Goal: Task Accomplishment & Management: Complete application form

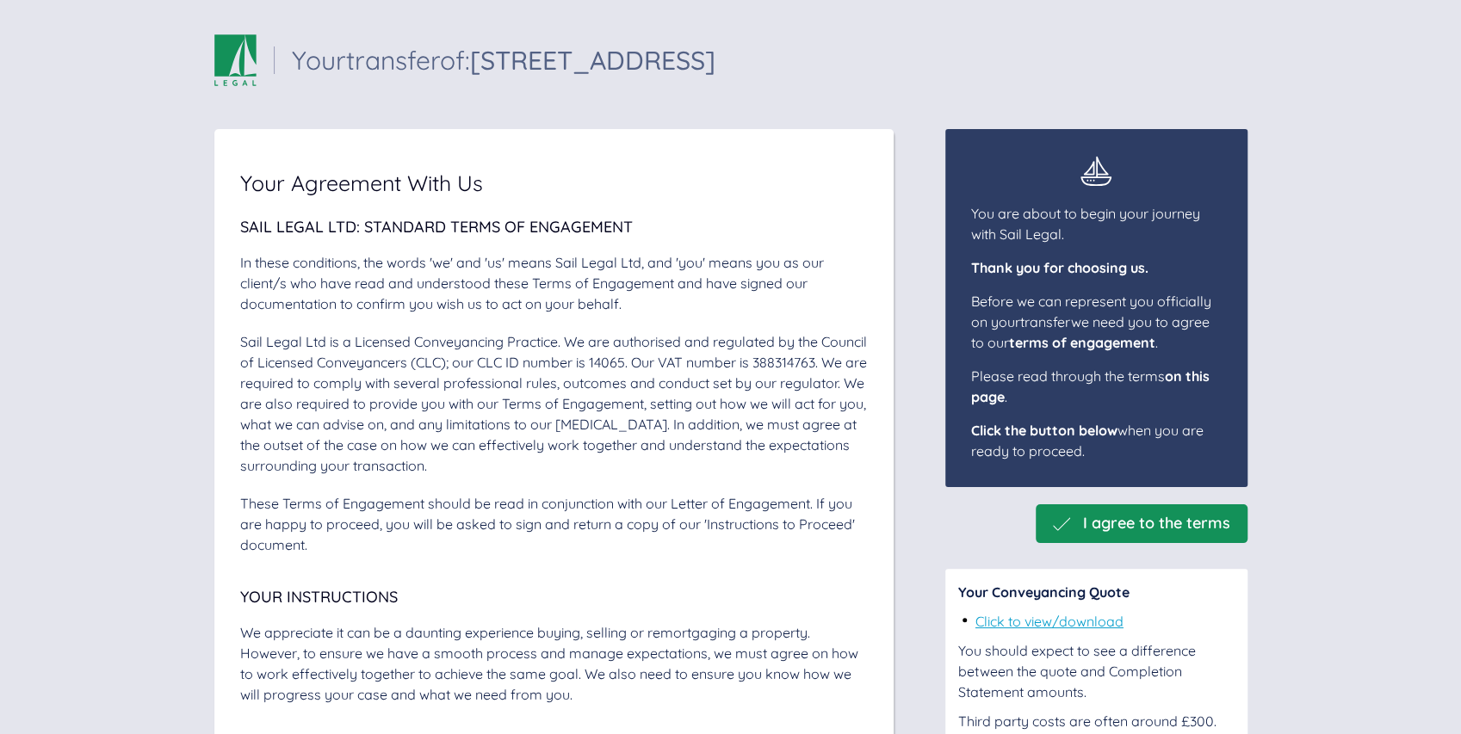
click at [1103, 522] on span "I agree to the terms" at bounding box center [1156, 524] width 147 height 18
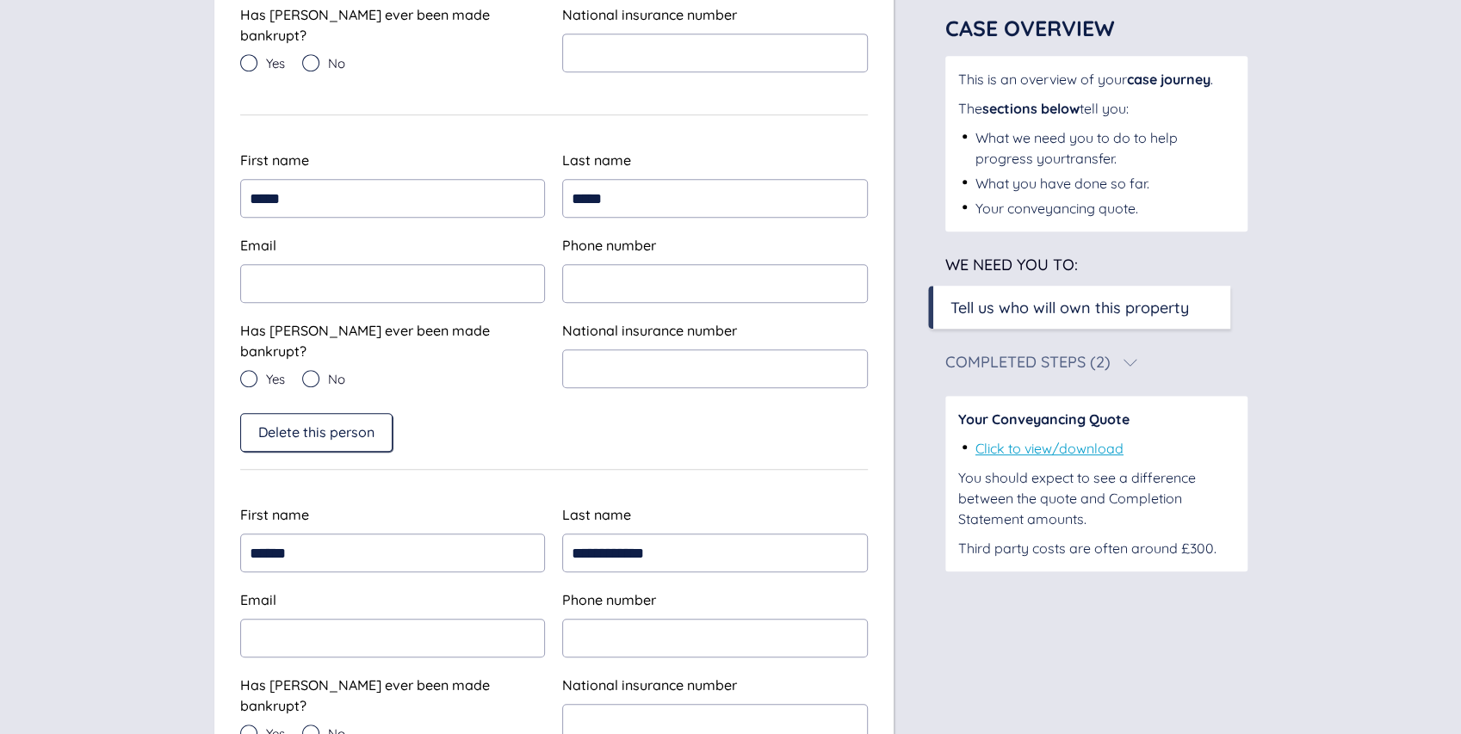
scroll to position [517, 0]
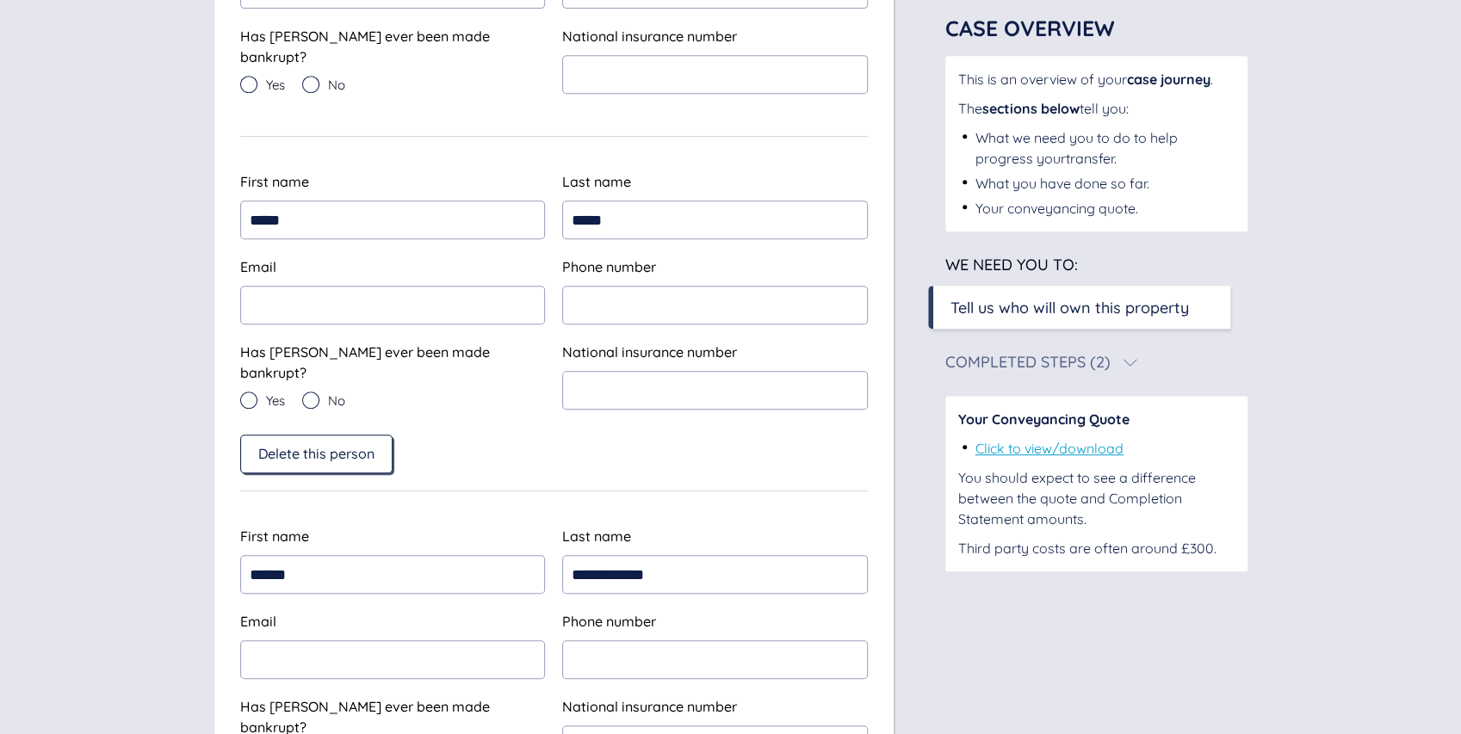
click at [351, 446] on span "Delete this person" at bounding box center [316, 453] width 116 height 15
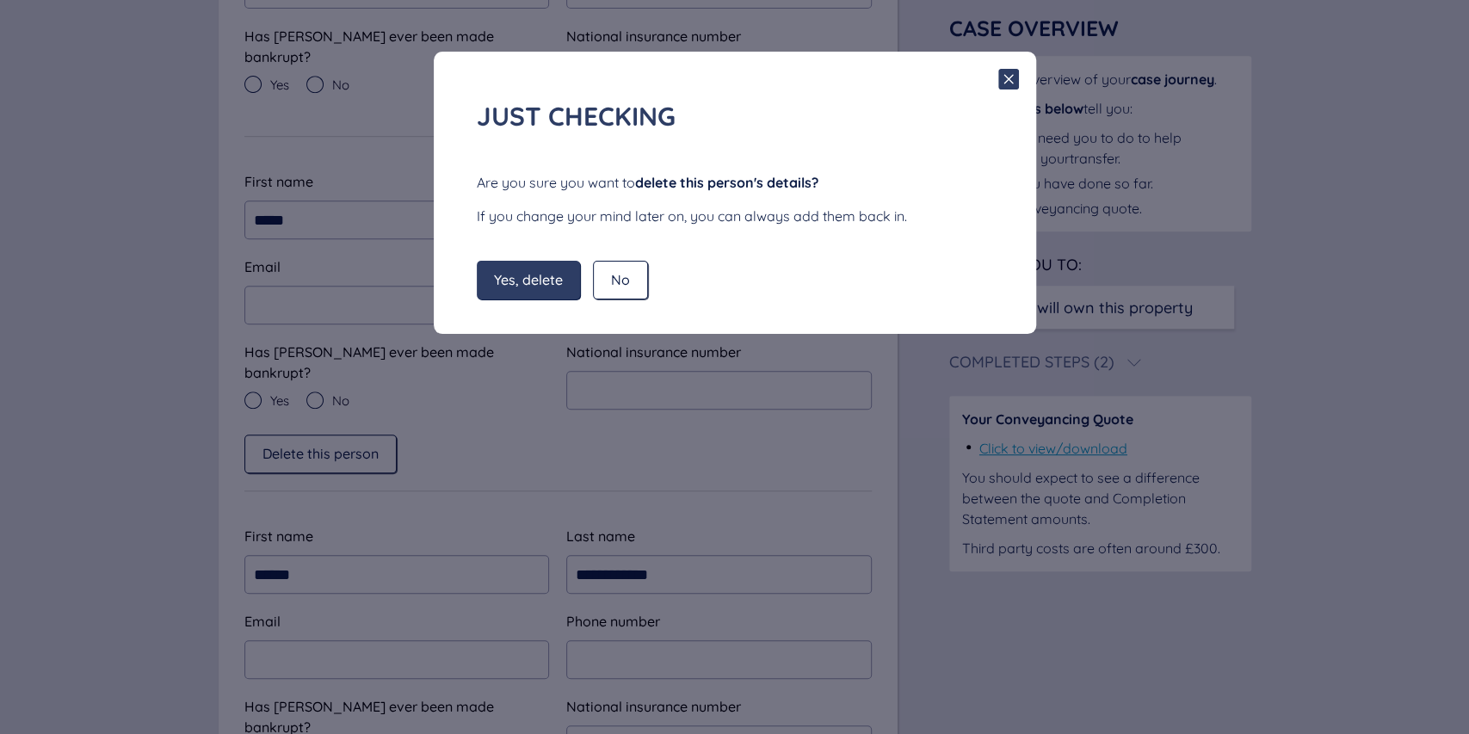
click at [553, 288] on div "Yes, delete" at bounding box center [528, 280] width 103 height 39
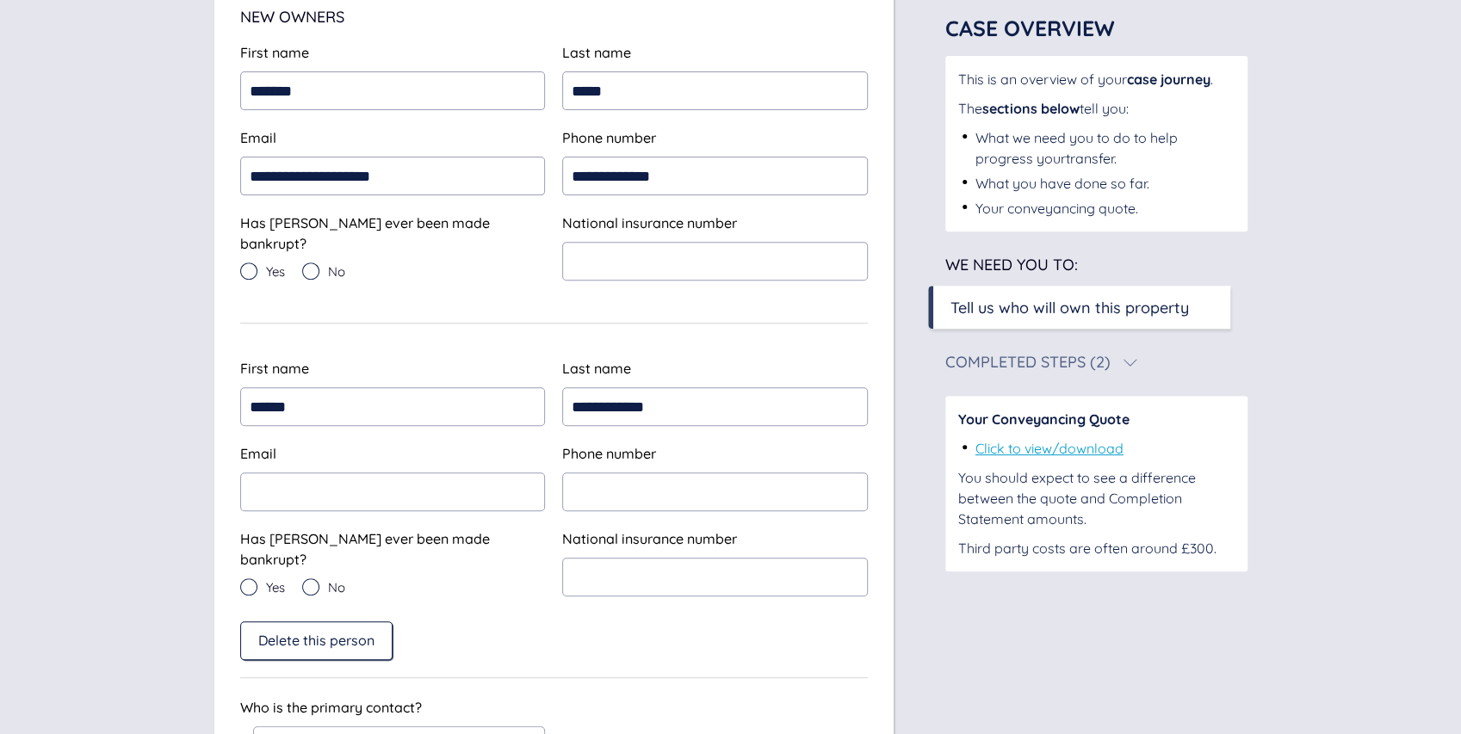
scroll to position [445, 0]
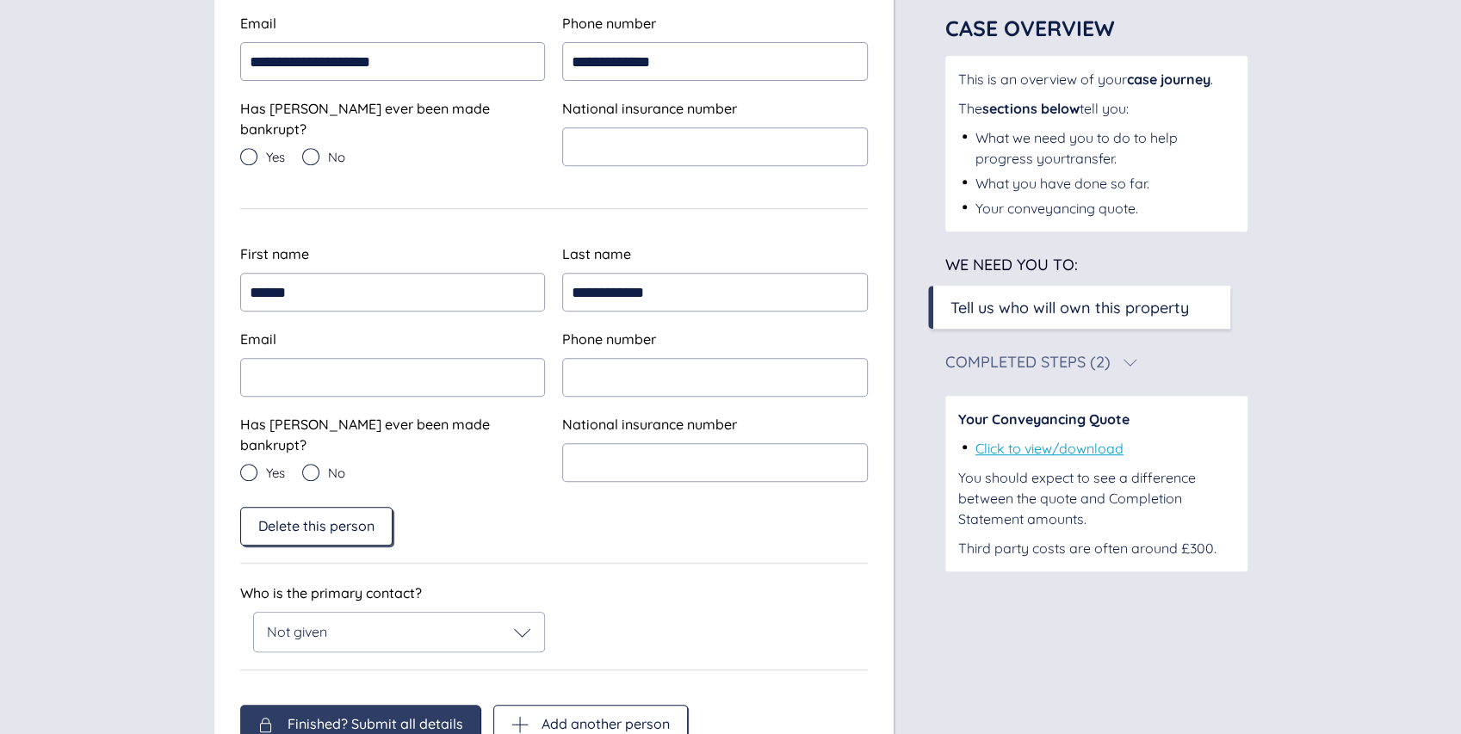
click at [367, 525] on div "Delete this person" at bounding box center [316, 526] width 152 height 39
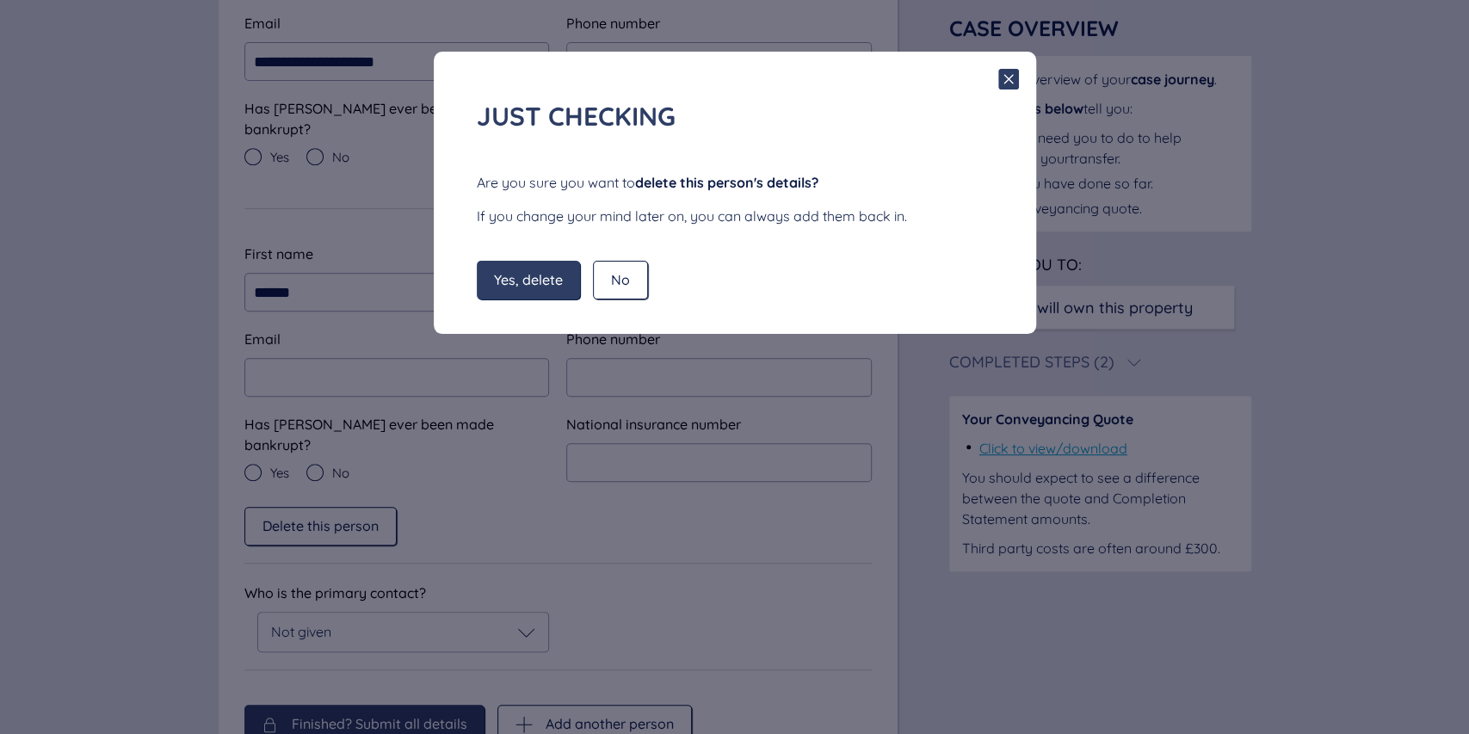
click at [550, 266] on div "Yes, delete" at bounding box center [528, 280] width 103 height 39
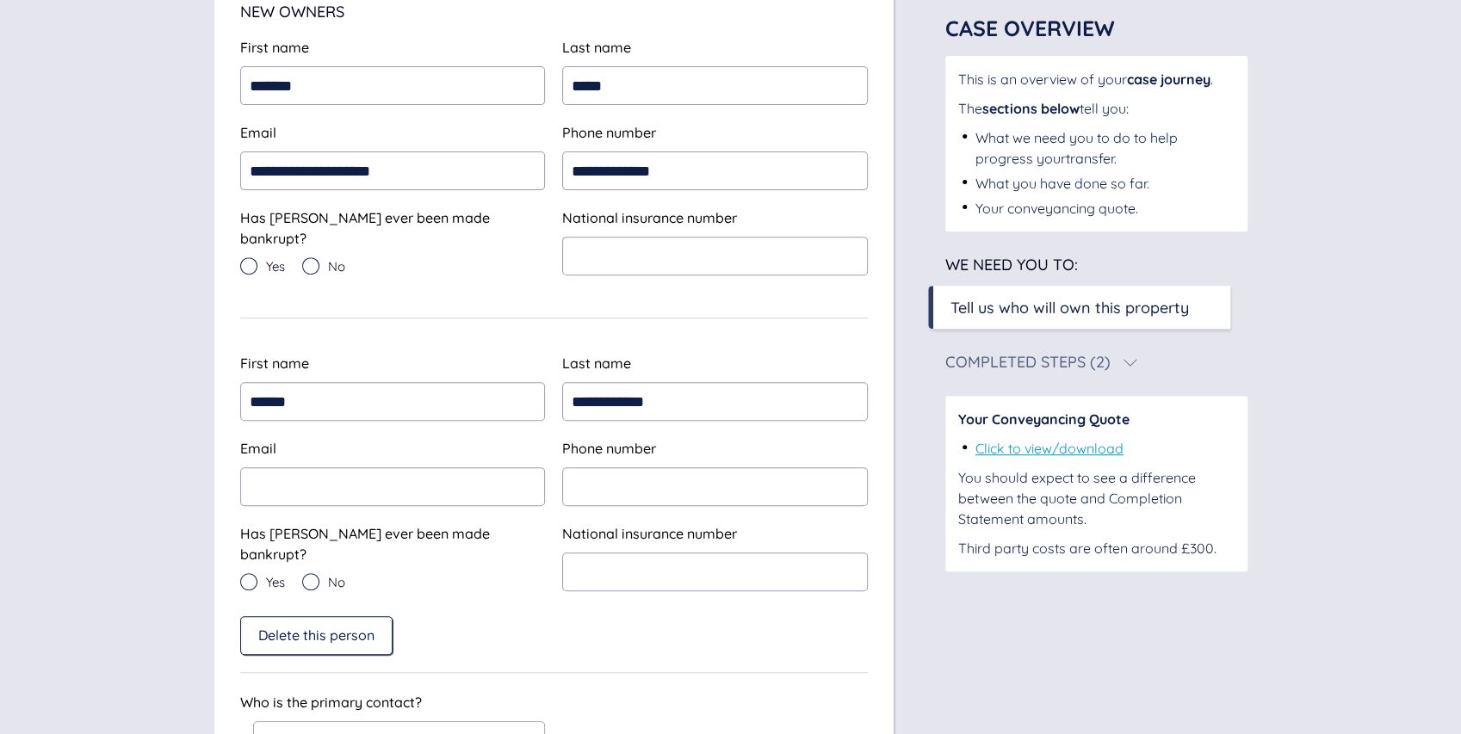
scroll to position [213, 0]
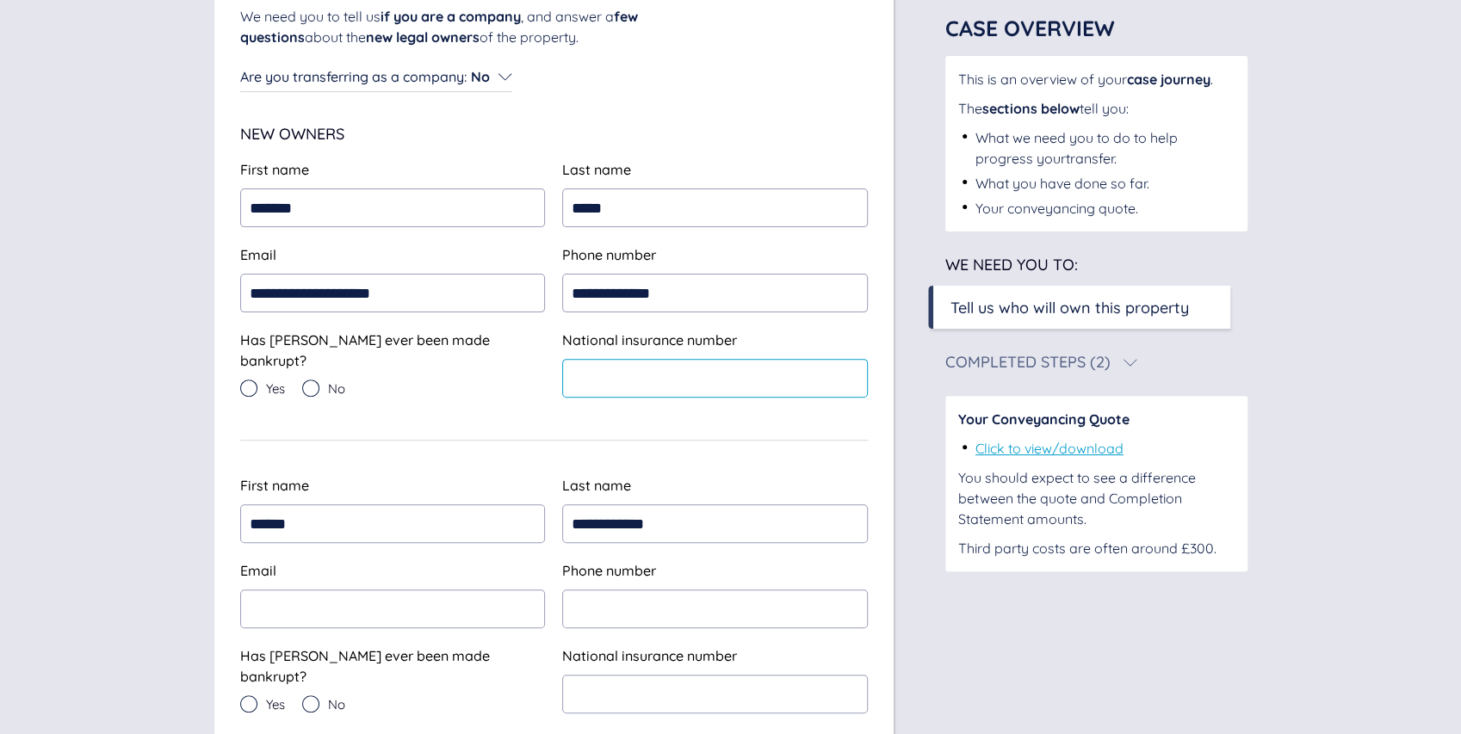
click at [602, 386] on input "text" at bounding box center [715, 378] width 306 height 39
click at [720, 383] on input "text" at bounding box center [715, 378] width 306 height 39
type input "*********"
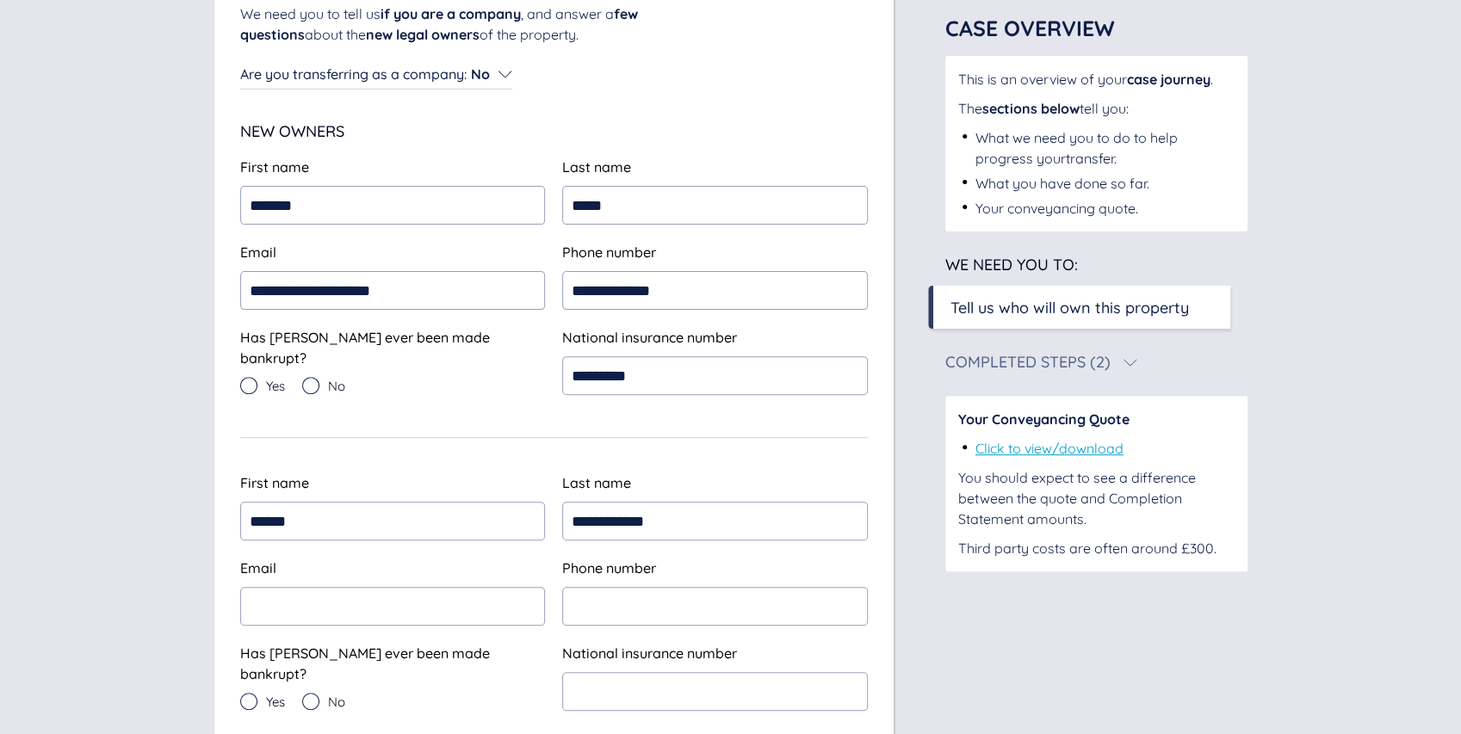
click at [308, 377] on icon at bounding box center [310, 385] width 17 height 17
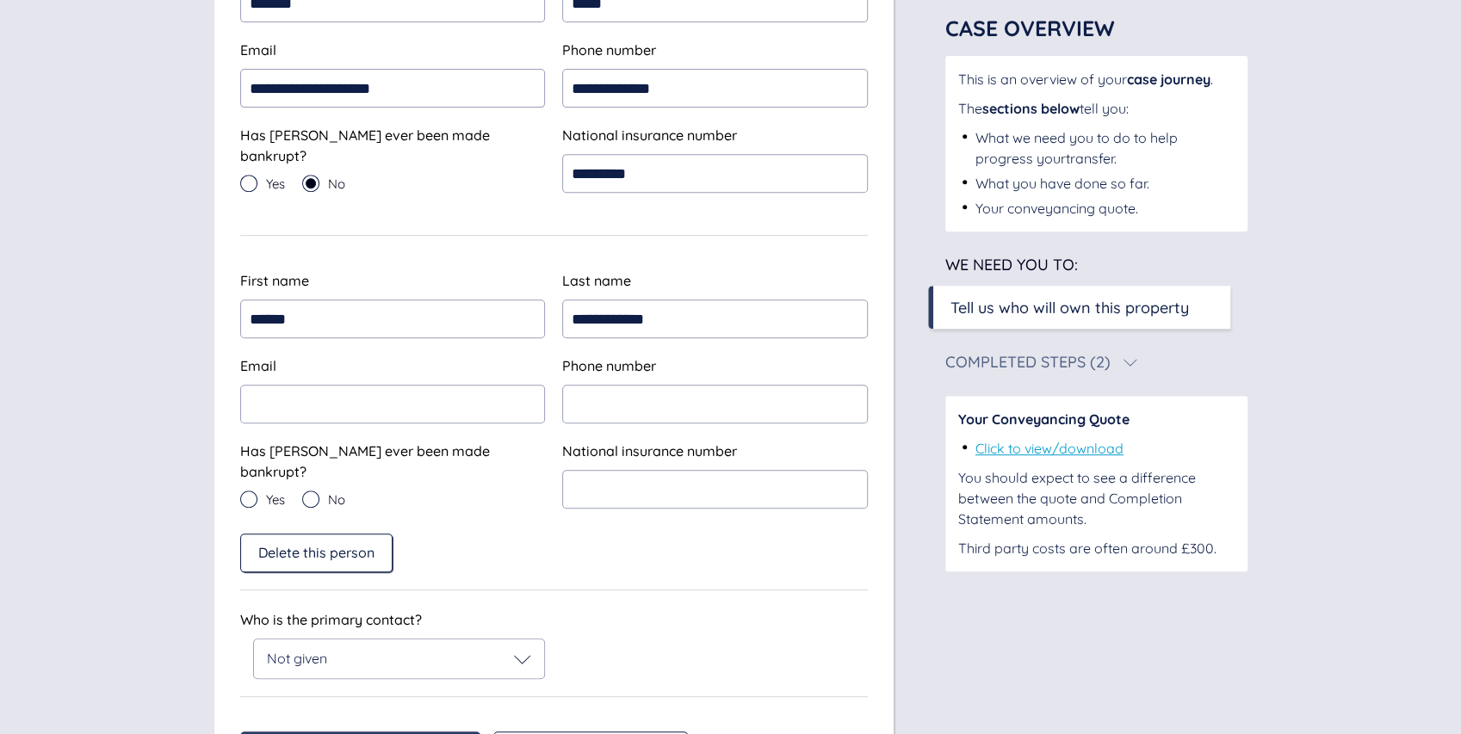
scroll to position [525, 0]
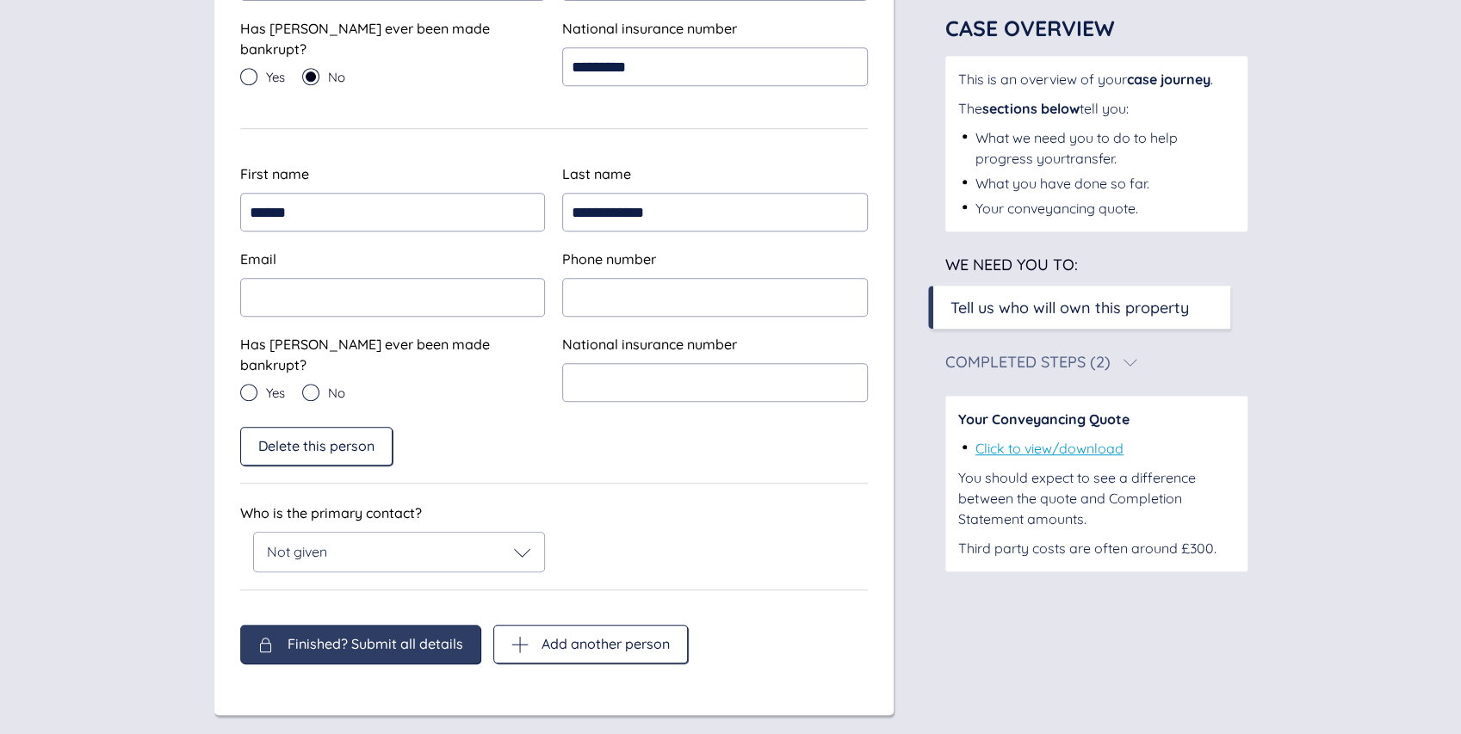
click at [414, 625] on div "Finished? Submit all details" at bounding box center [360, 644] width 240 height 39
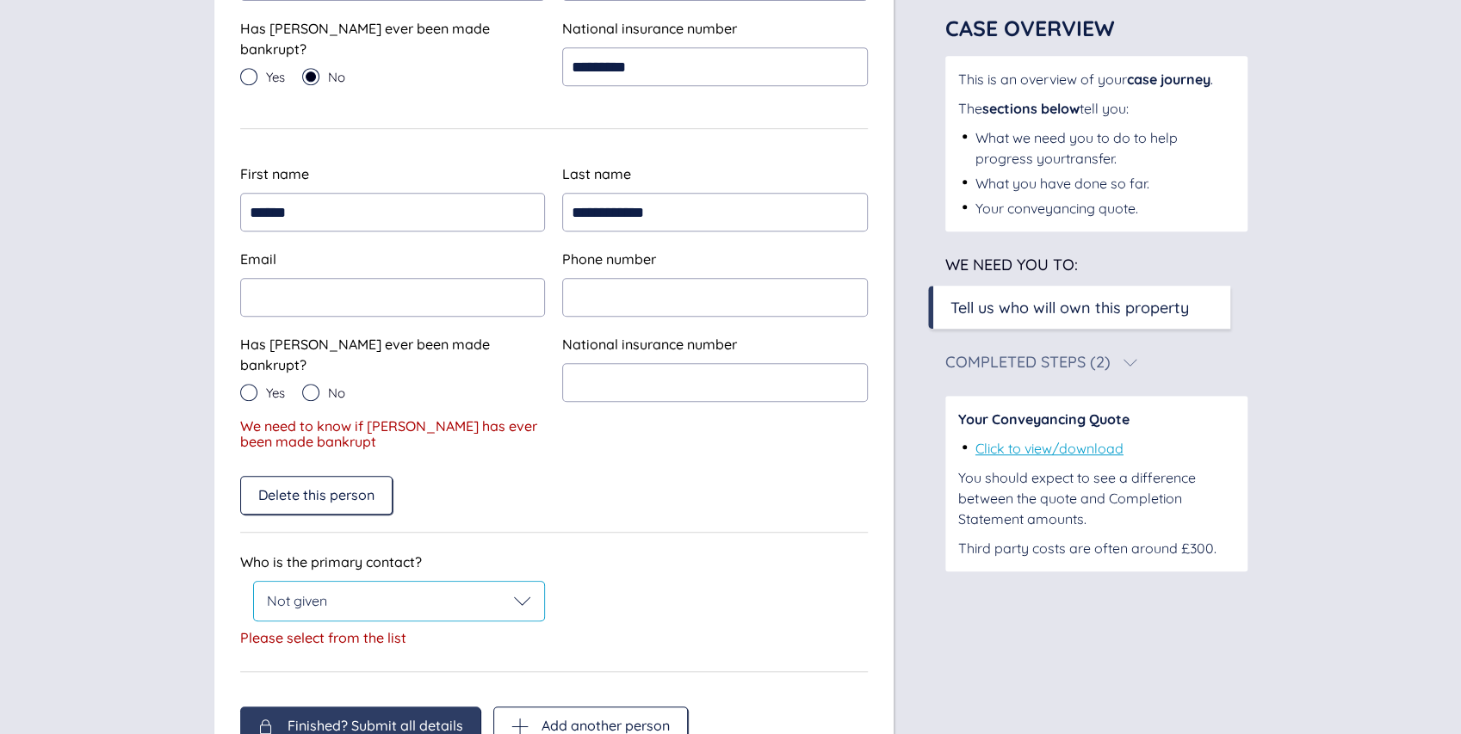
click at [412, 584] on div "Not given" at bounding box center [399, 601] width 291 height 39
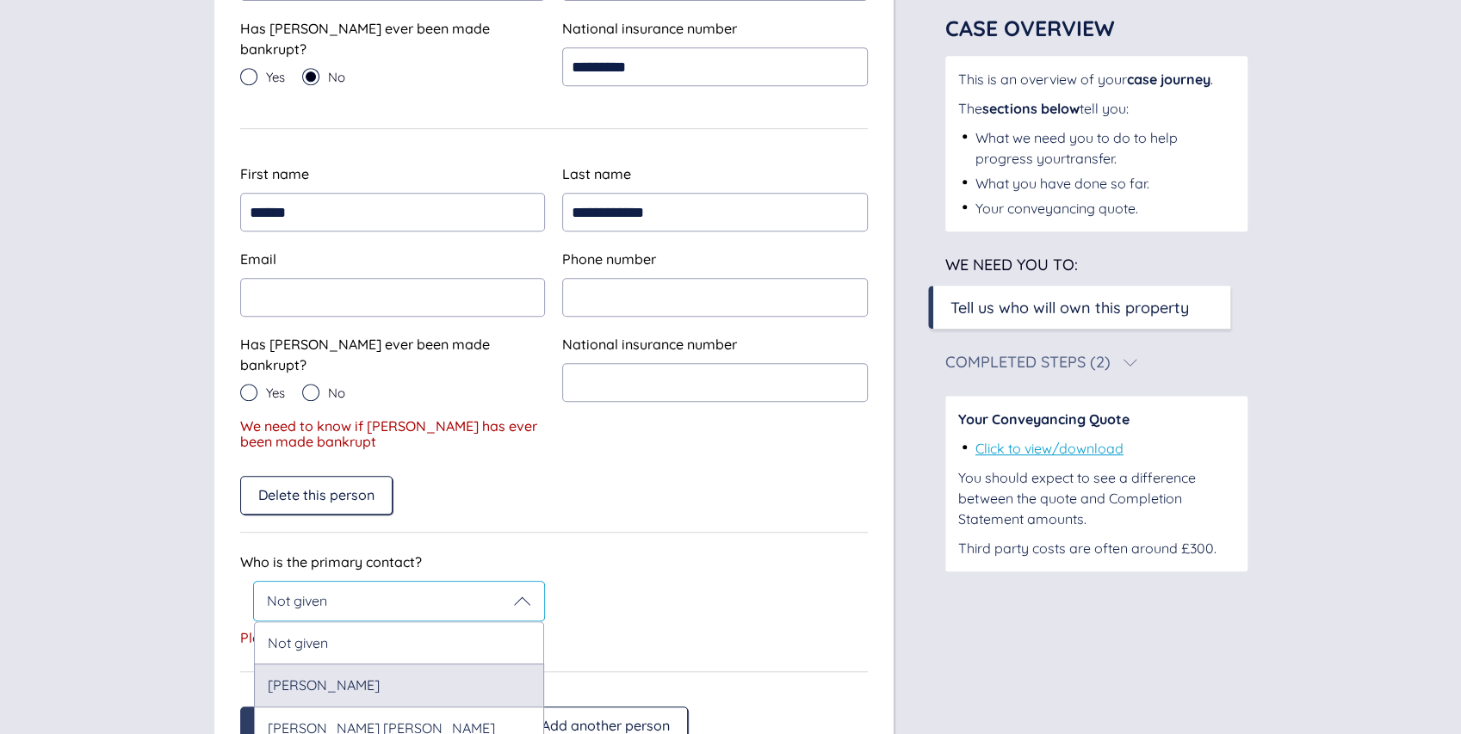
click at [401, 664] on div "[PERSON_NAME]" at bounding box center [399, 685] width 291 height 42
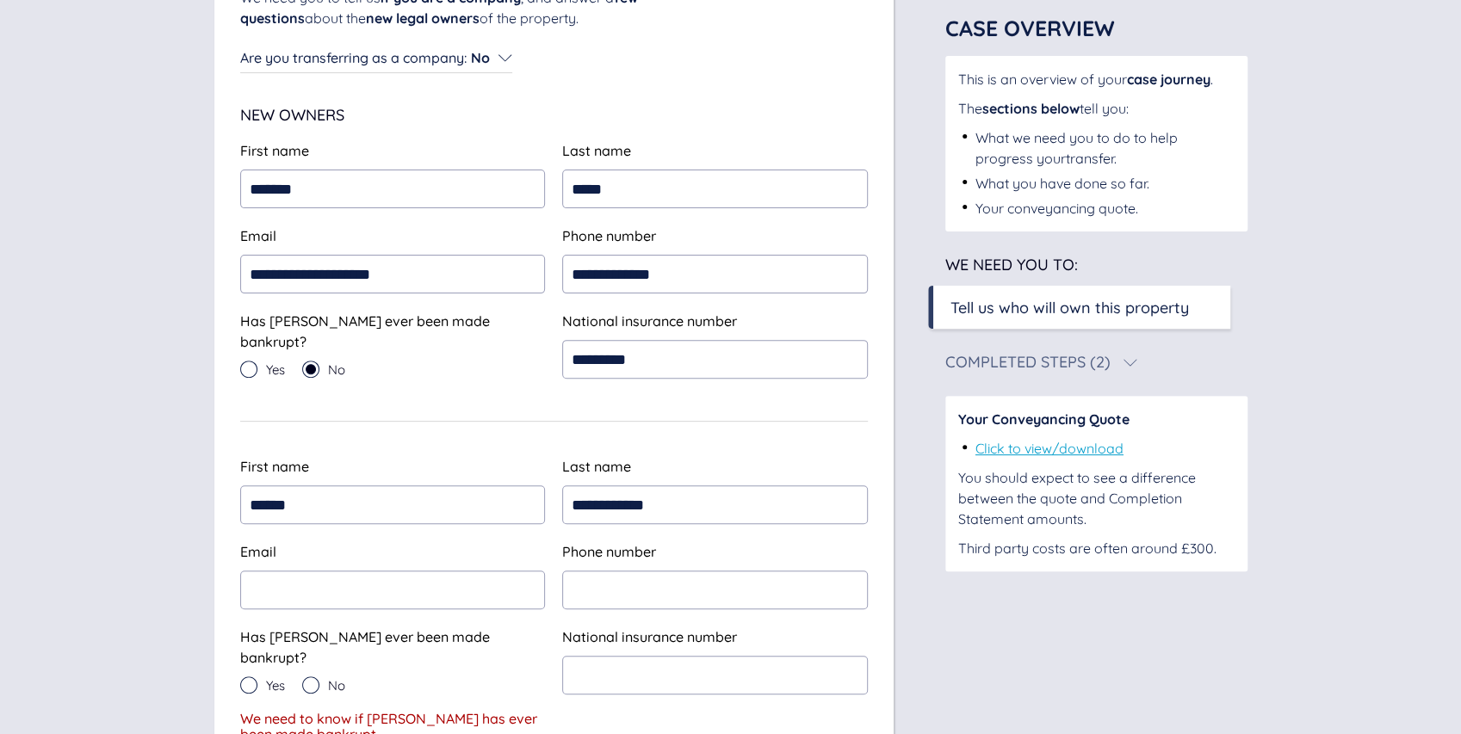
scroll to position [349, 0]
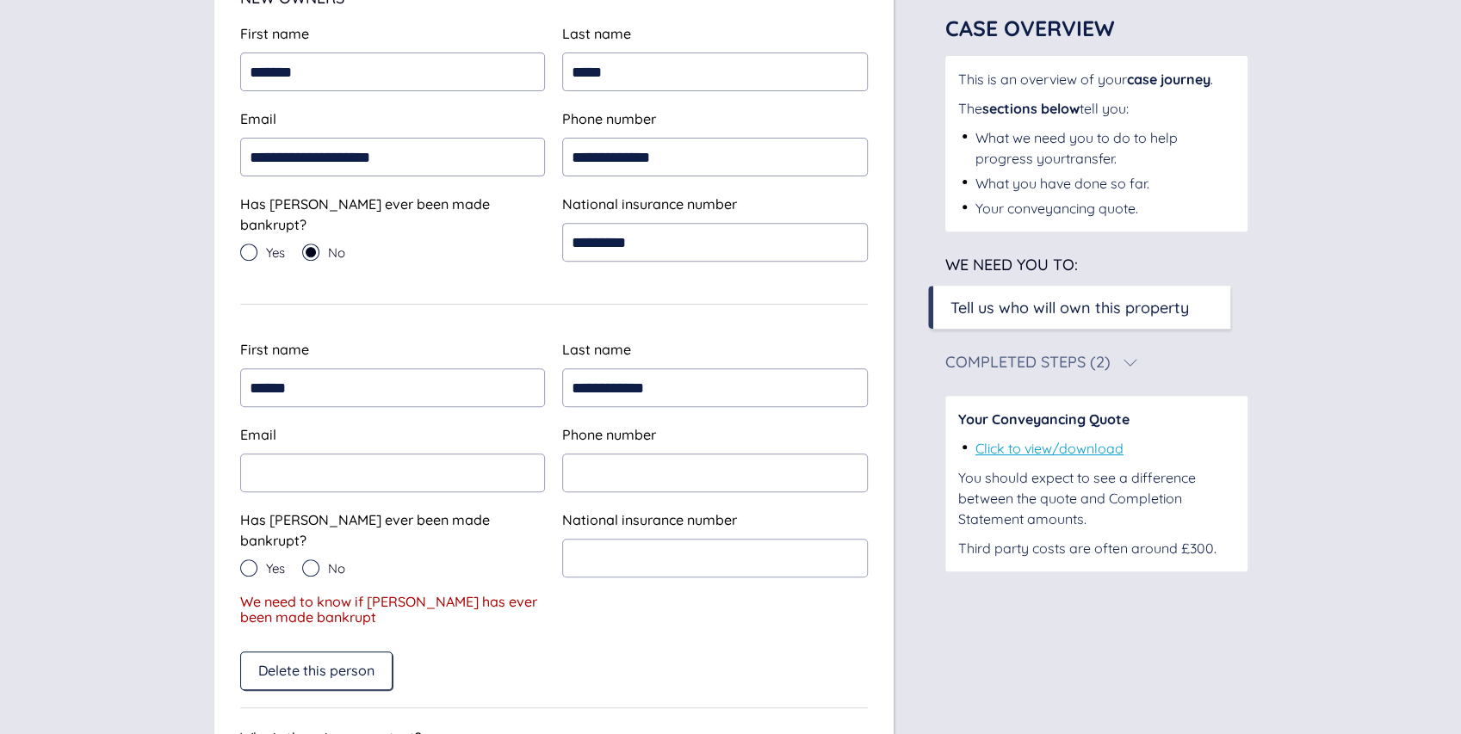
click at [307, 663] on span "Delete this person" at bounding box center [316, 670] width 116 height 15
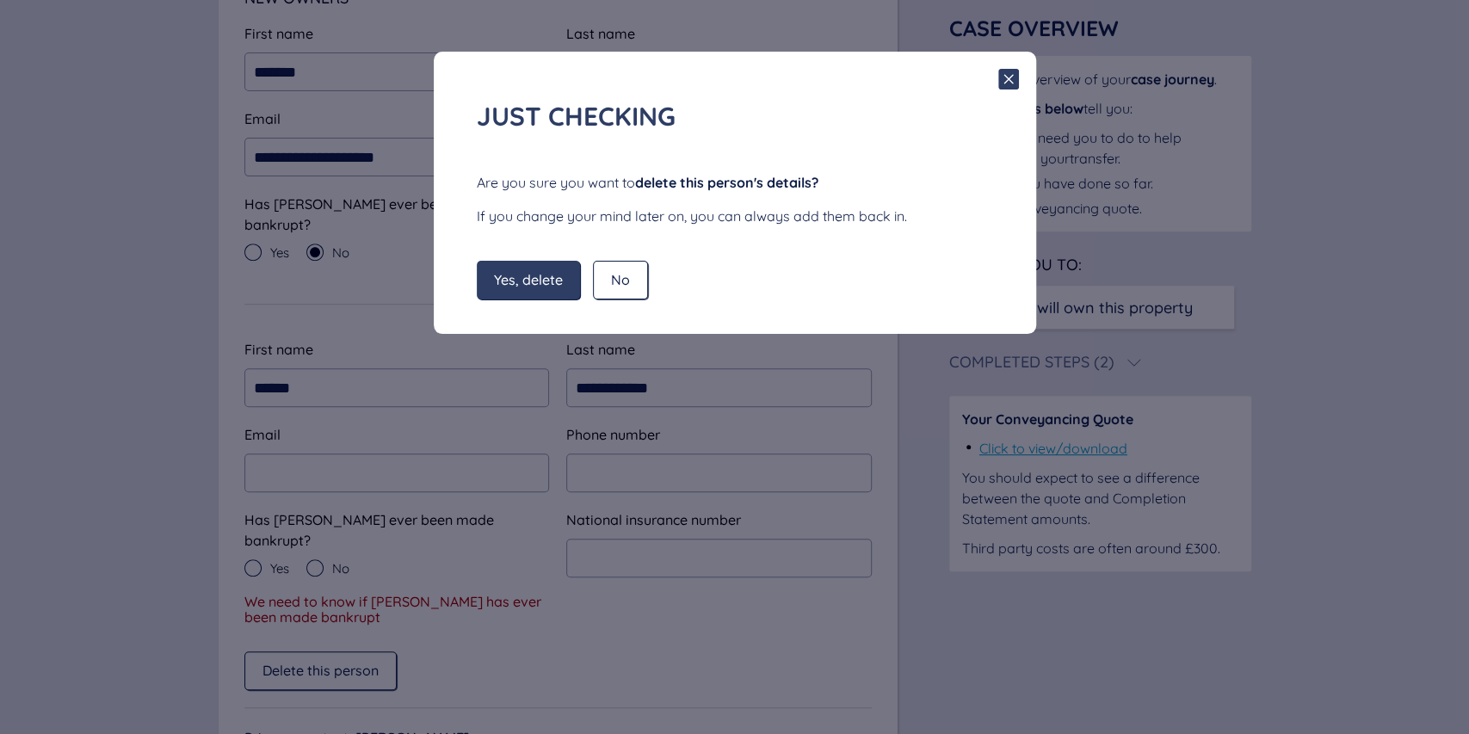
click at [535, 275] on span "Yes, delete" at bounding box center [528, 279] width 69 height 15
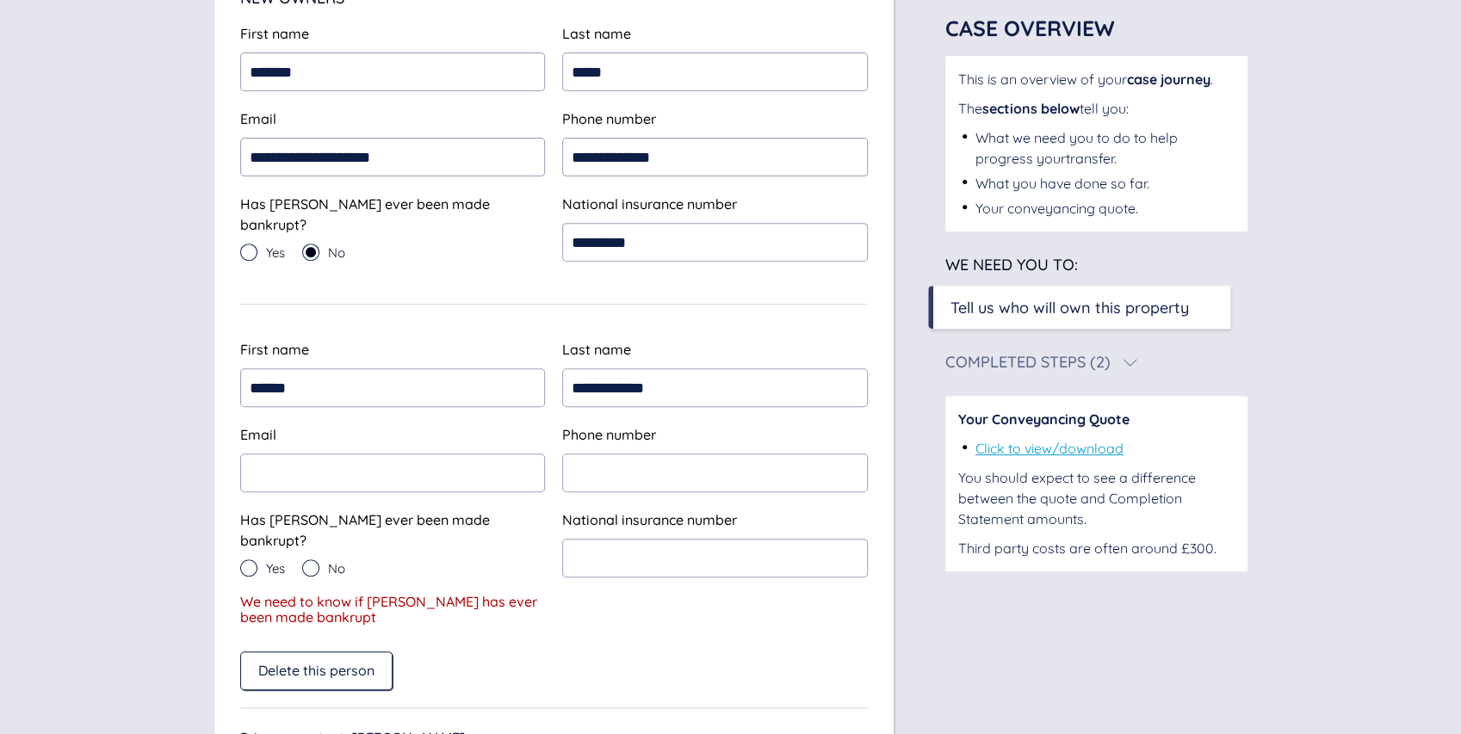
type input "******"
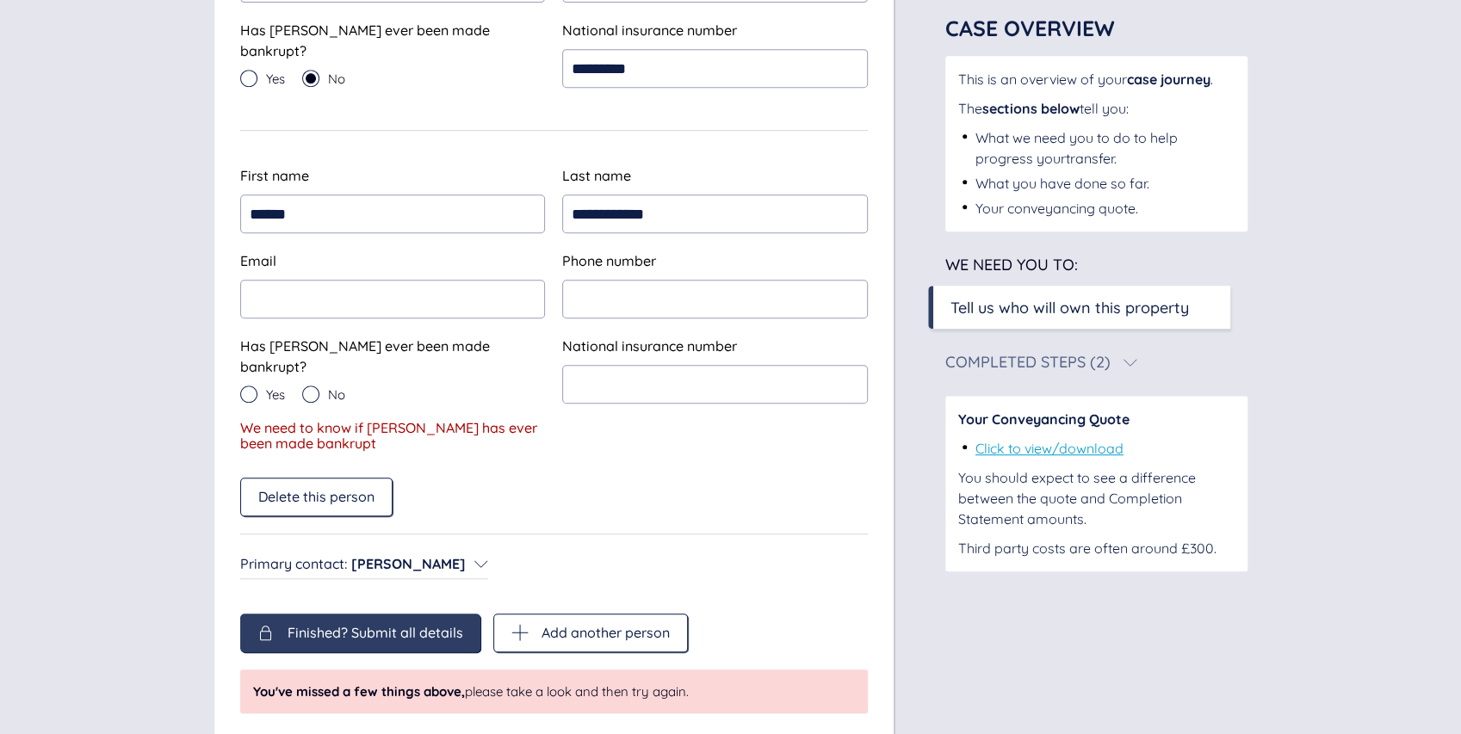
scroll to position [532, 0]
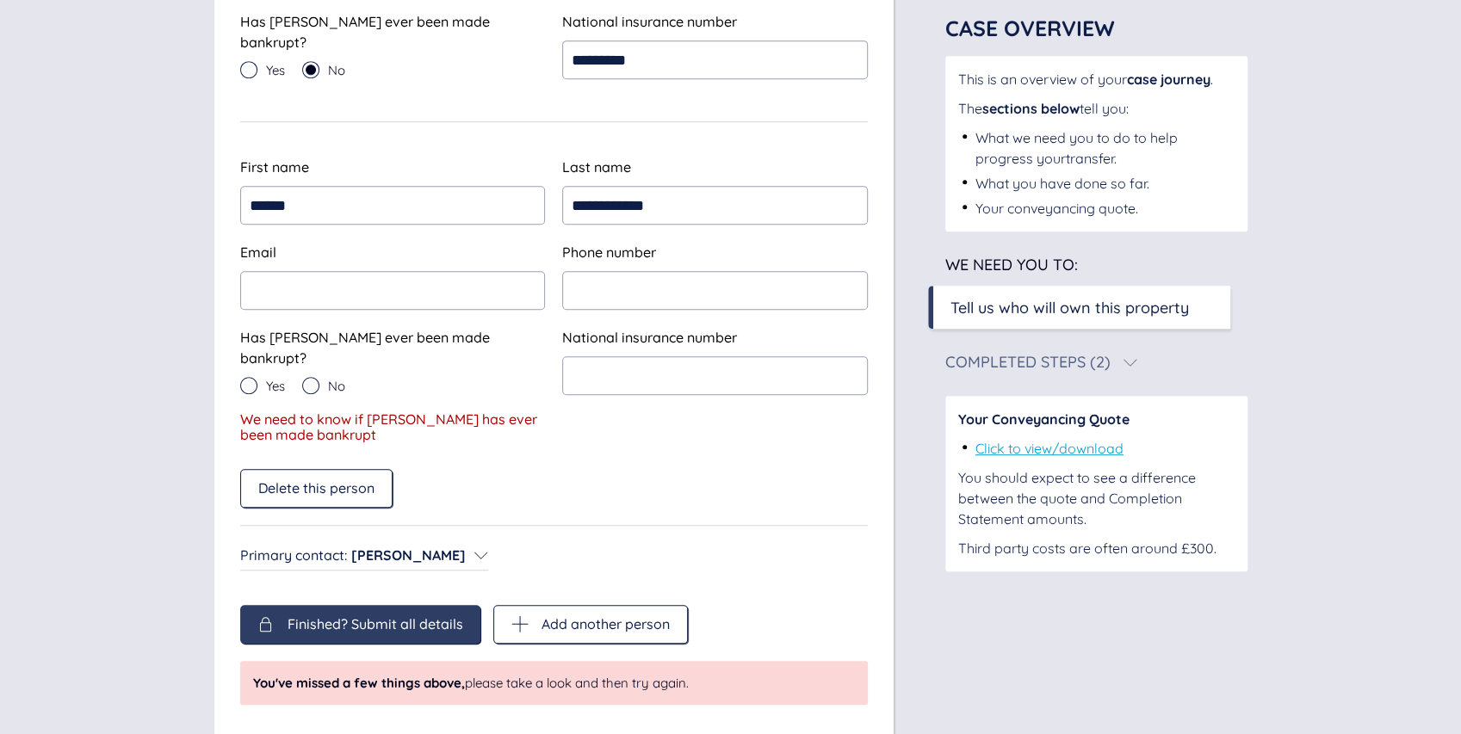
click at [335, 380] on span "No" at bounding box center [336, 386] width 17 height 13
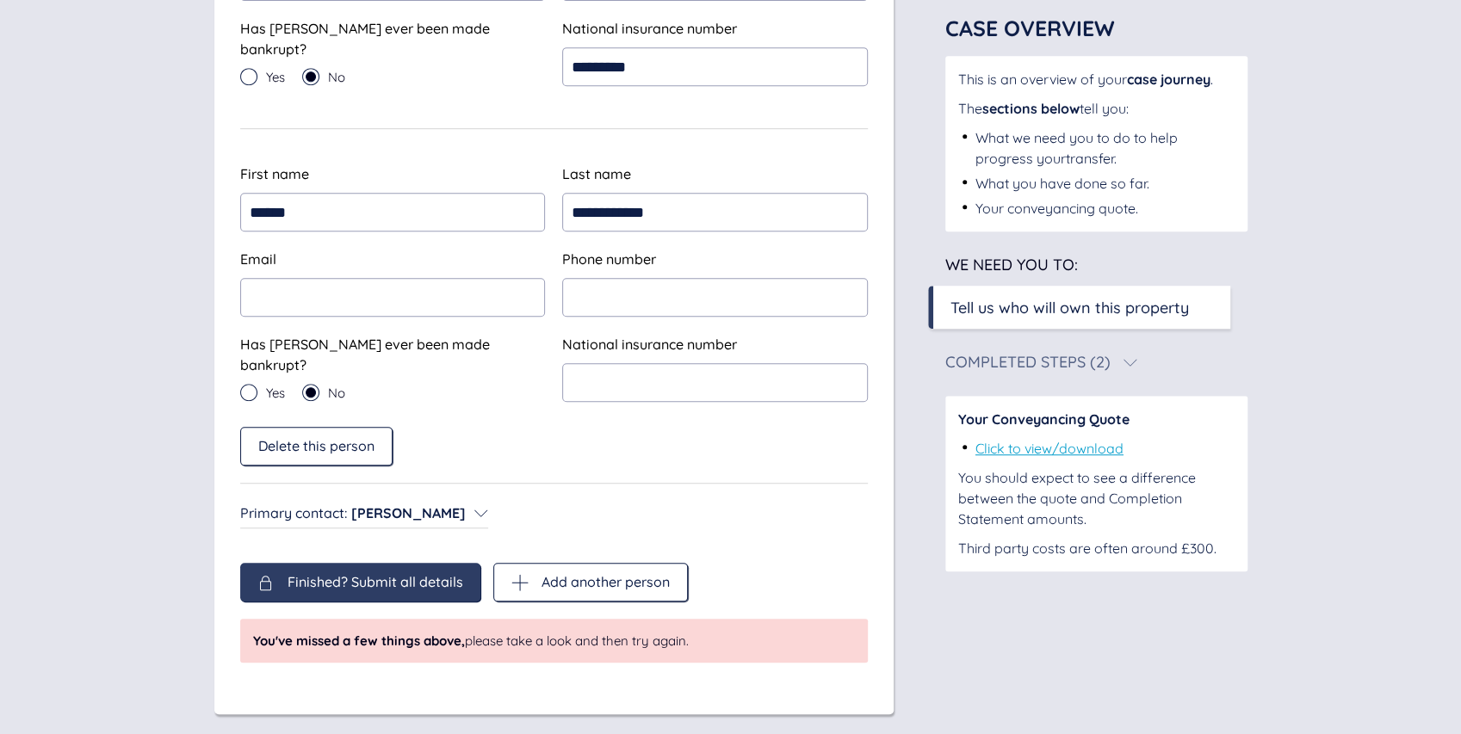
click at [388, 581] on div "Finished? Submit all details" at bounding box center [360, 582] width 240 height 39
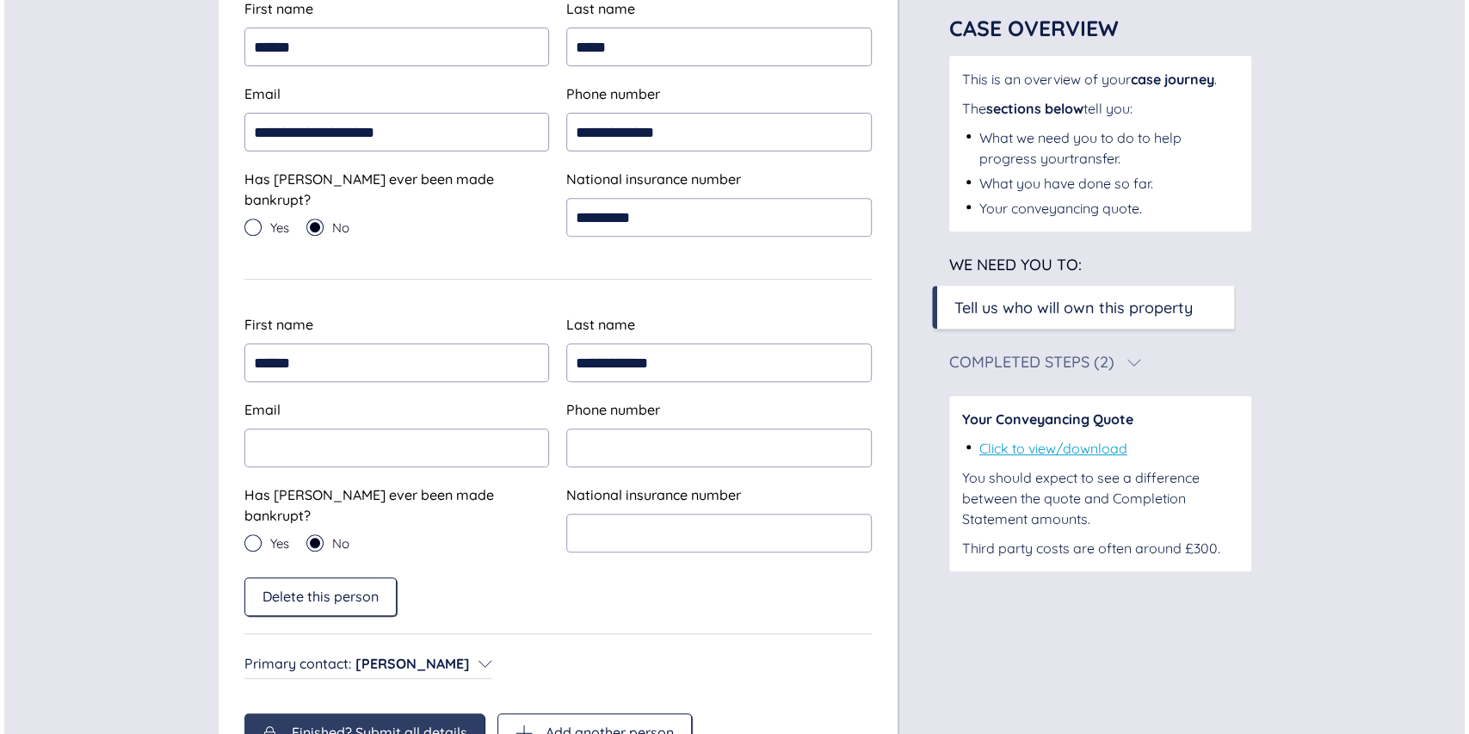
scroll to position [464, 0]
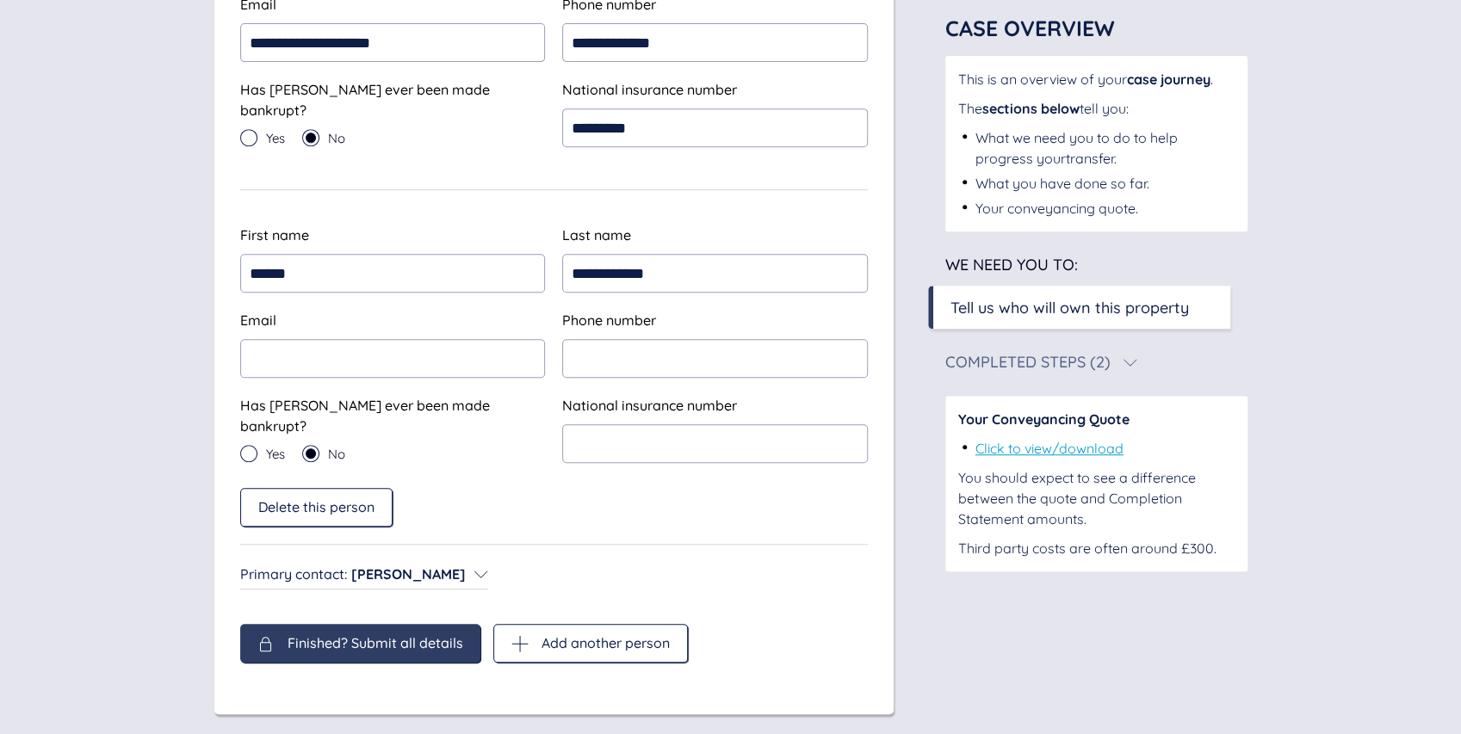
click at [399, 635] on span "Finished? Submit all details" at bounding box center [375, 642] width 176 height 15
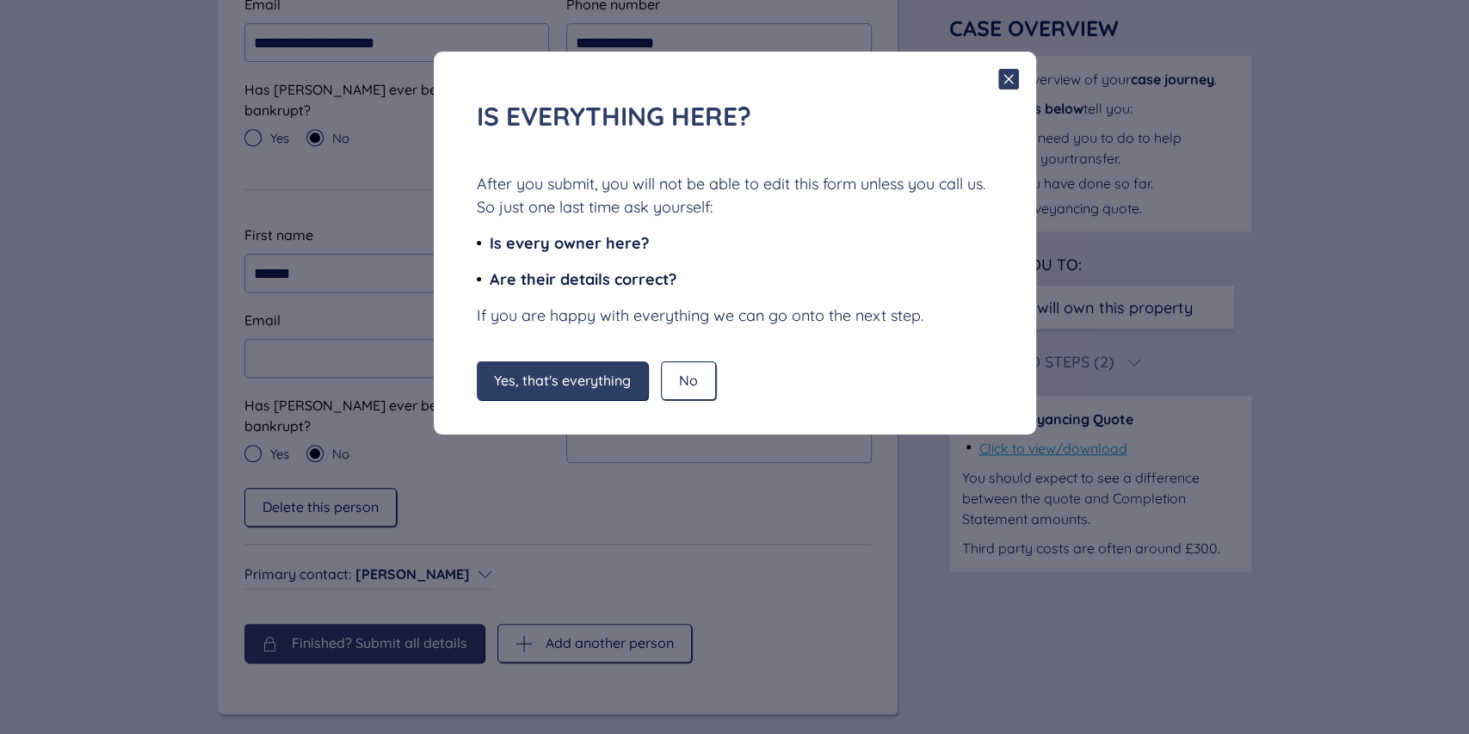
click at [569, 392] on div "Yes, that's everything" at bounding box center [562, 381] width 171 height 39
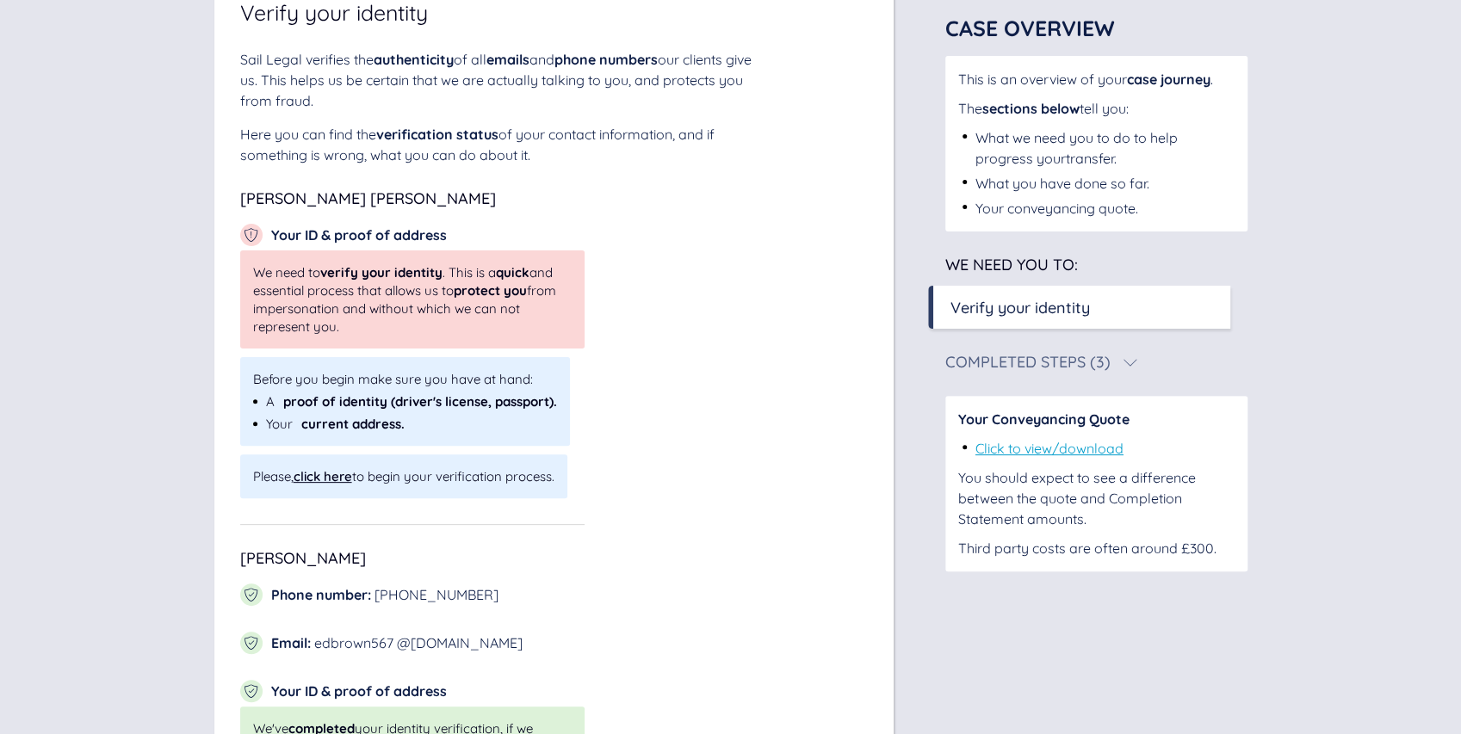
scroll to position [55, 0]
